Goal: Task Accomplishment & Management: Manage account settings

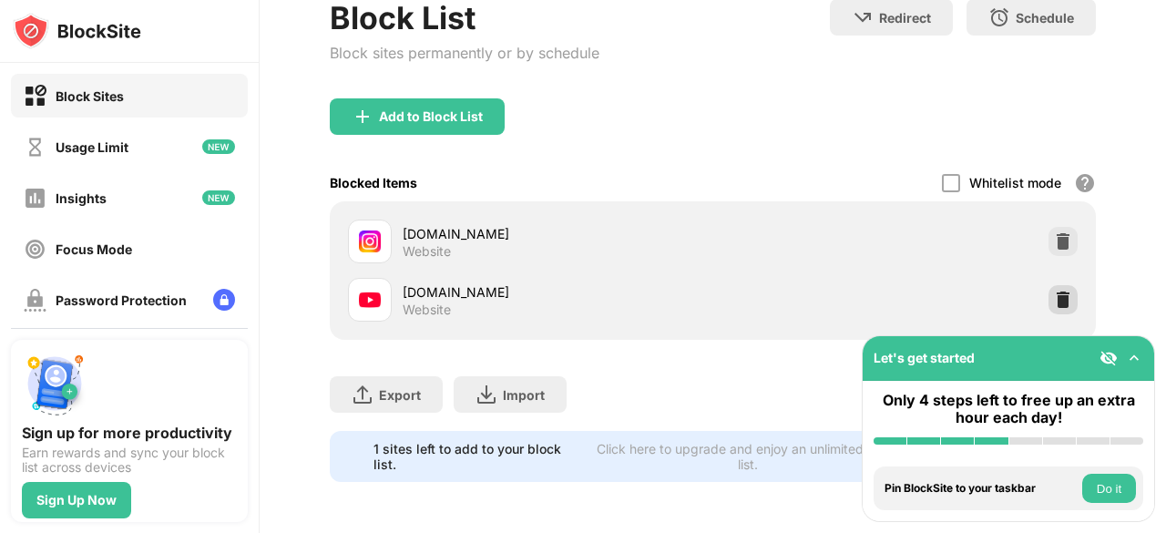
click at [1055, 291] on img at bounding box center [1063, 300] width 18 height 18
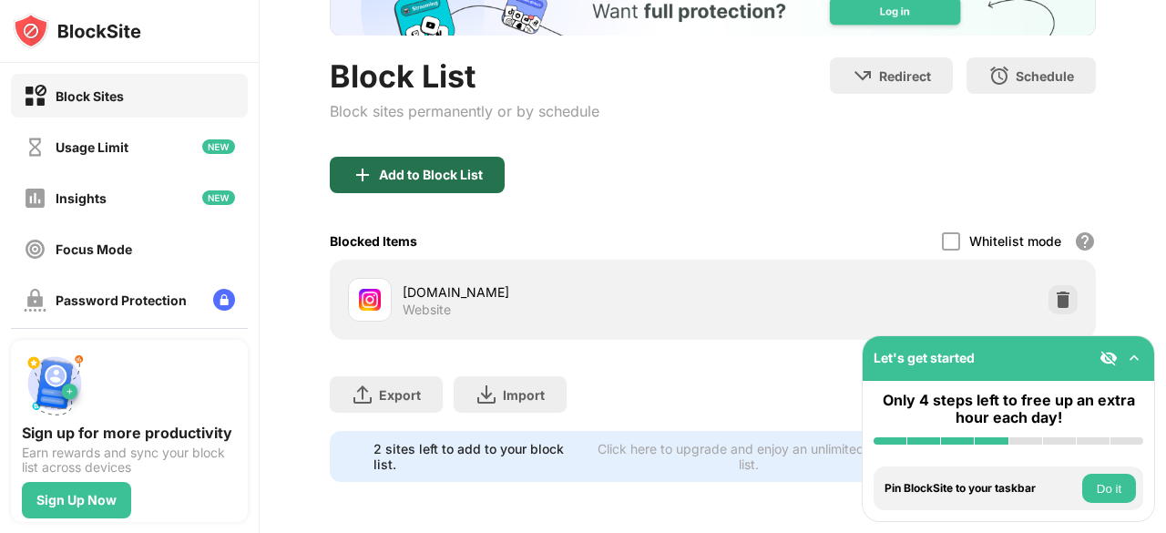
click at [386, 168] on div "Add to Block List" at bounding box center [431, 175] width 104 height 15
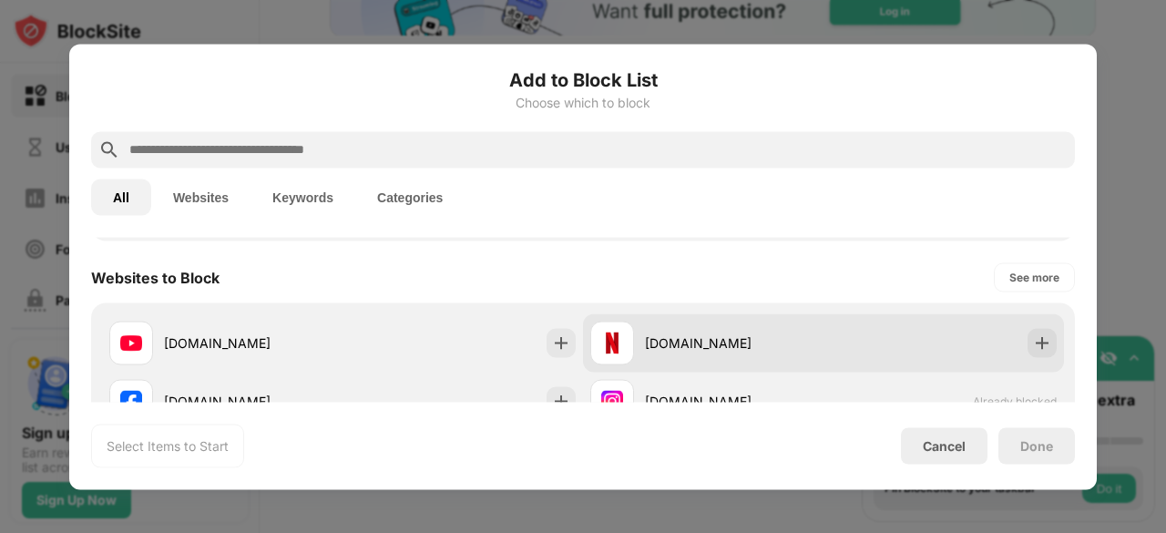
scroll to position [273, 0]
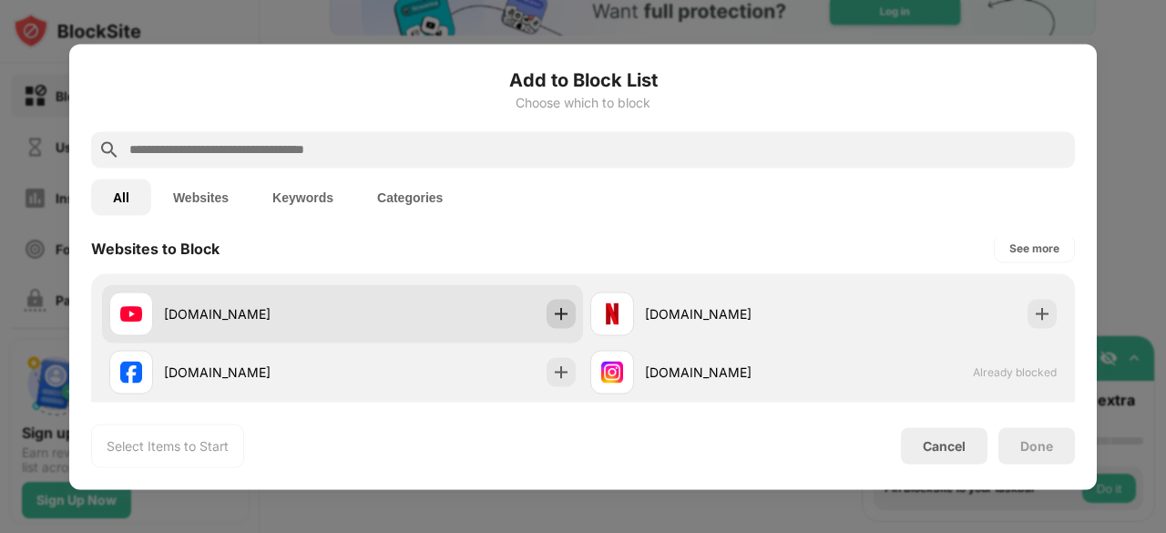
click at [552, 316] on img at bounding box center [561, 313] width 18 height 18
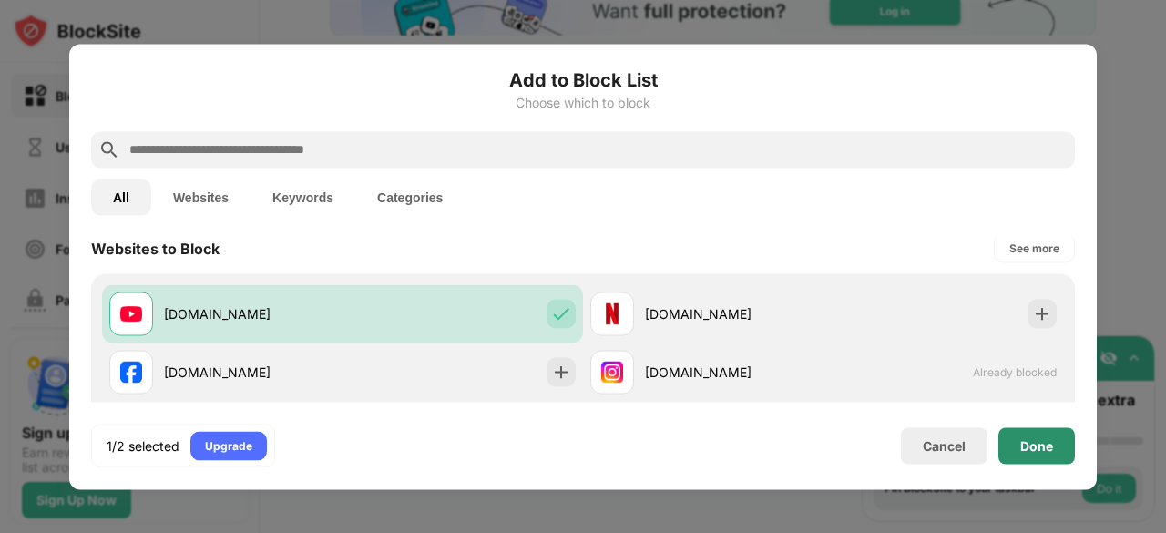
scroll to position [0, 0]
click at [1044, 453] on div "Done" at bounding box center [1037, 445] width 77 height 36
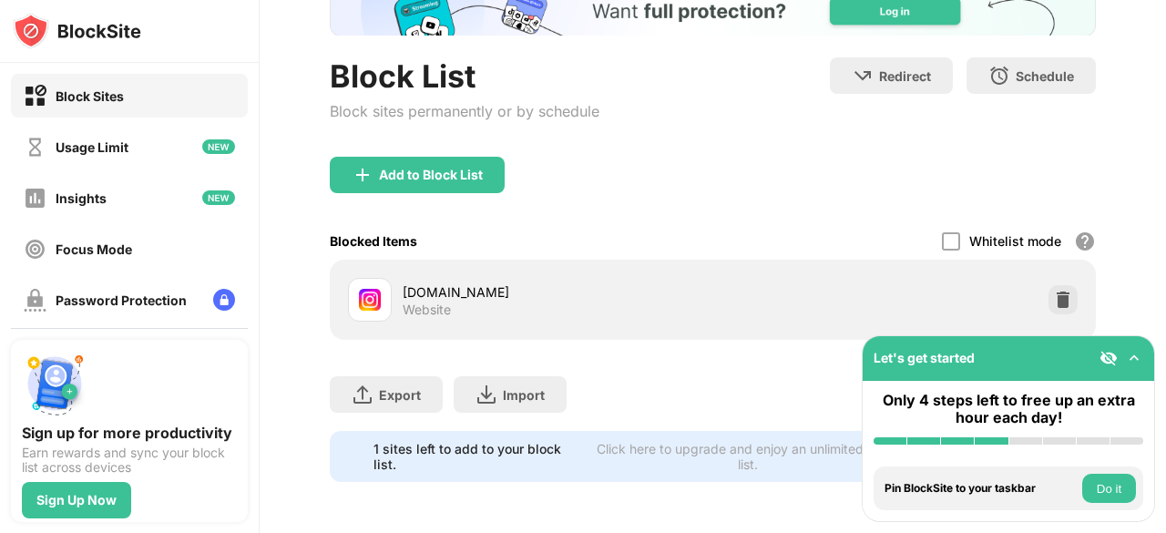
scroll to position [198, 0]
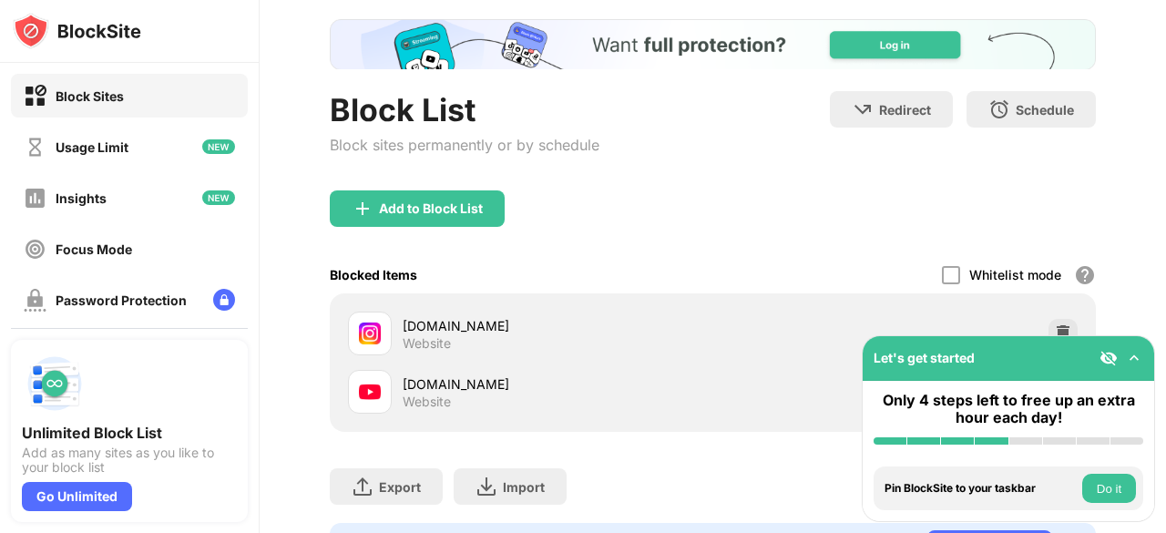
scroll to position [199, 0]
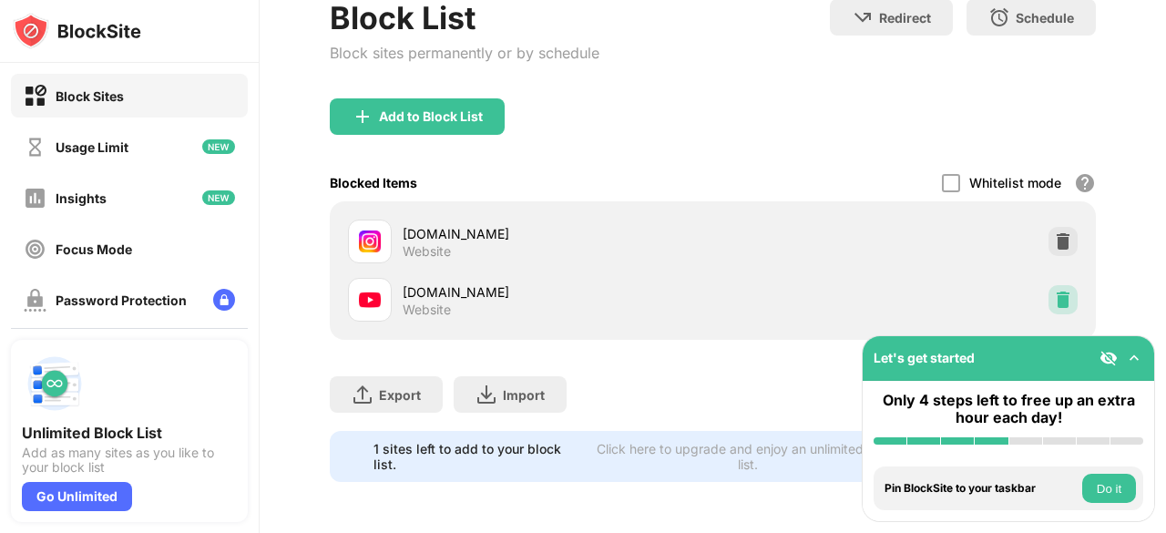
click at [1049, 291] on div at bounding box center [1063, 299] width 29 height 29
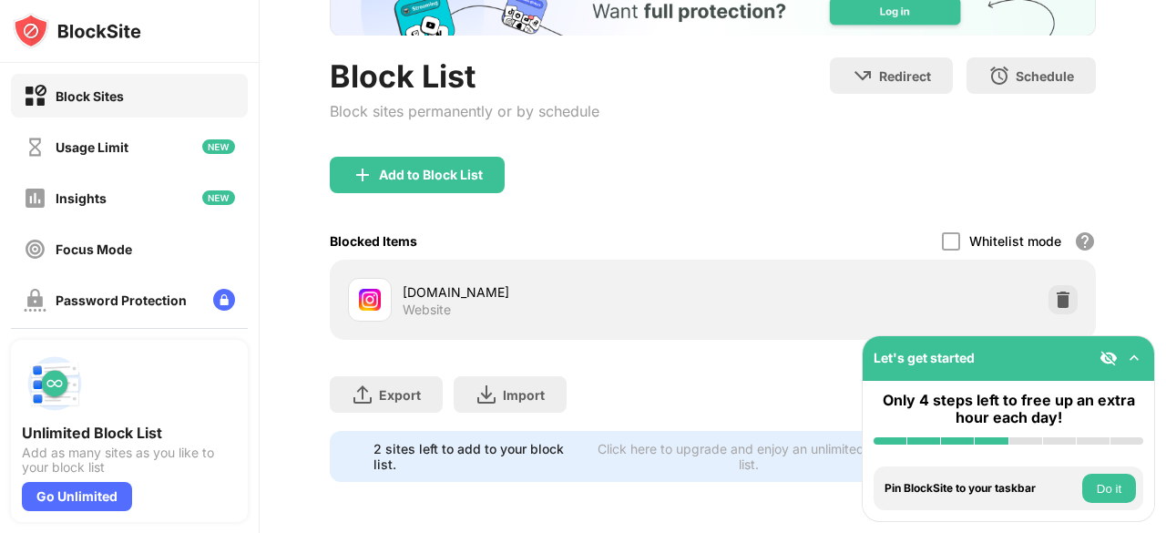
scroll to position [0, 0]
